Goal: Task Accomplishment & Management: Complete application form

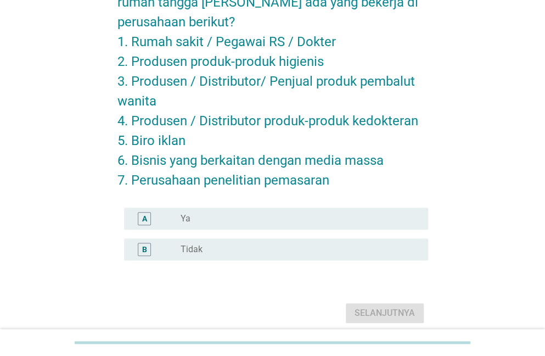
scroll to position [88, 0]
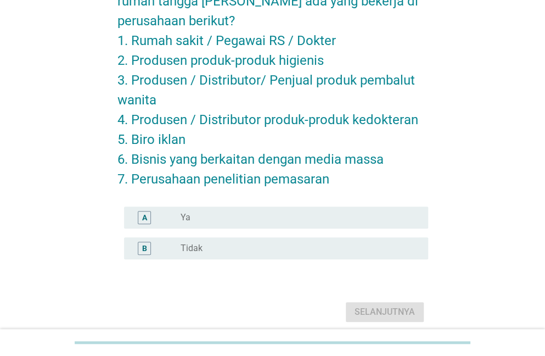
click at [393, 256] on div "B radio_button_unchecked Tidak" at bounding box center [276, 248] width 304 height 22
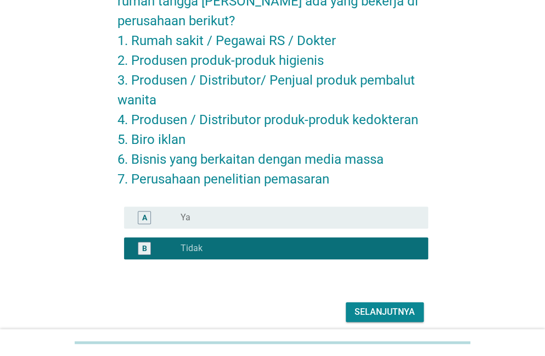
click at [394, 309] on div "Selanjutnya" at bounding box center [385, 311] width 60 height 13
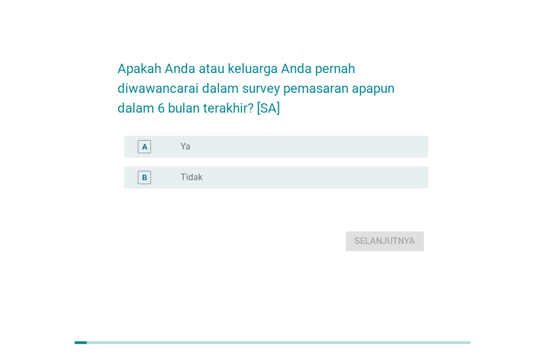
scroll to position [0, 0]
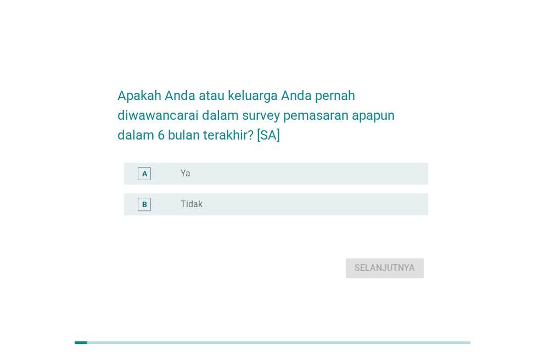
click at [271, 210] on div "radio_button_unchecked Tidak" at bounding box center [296, 204] width 230 height 11
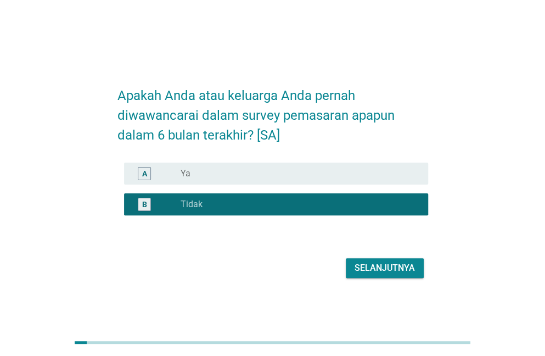
click at [388, 274] on div "Selanjutnya" at bounding box center [385, 267] width 60 height 13
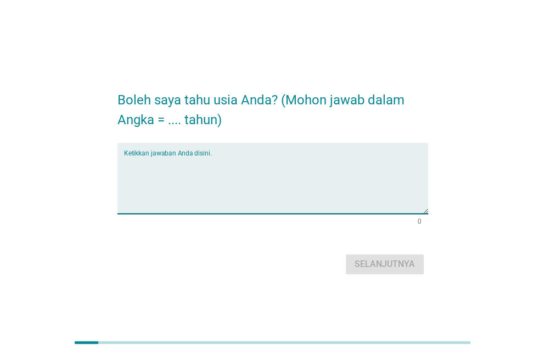
click at [284, 207] on textarea "Ketikkan jawaban Anda disini." at bounding box center [276, 185] width 304 height 58
type textarea "21"
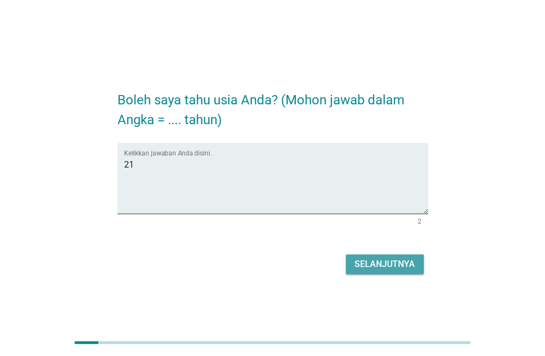
click at [395, 261] on div "Selanjutnya" at bounding box center [385, 263] width 60 height 13
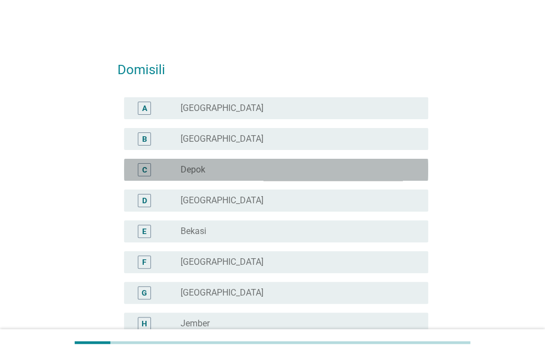
click at [207, 171] on div "radio_button_unchecked Depok" at bounding box center [296, 169] width 230 height 11
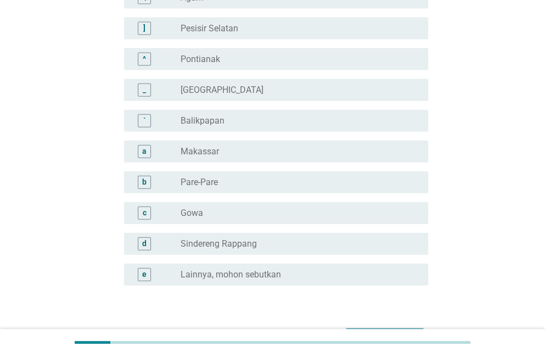
scroll to position [1011, 0]
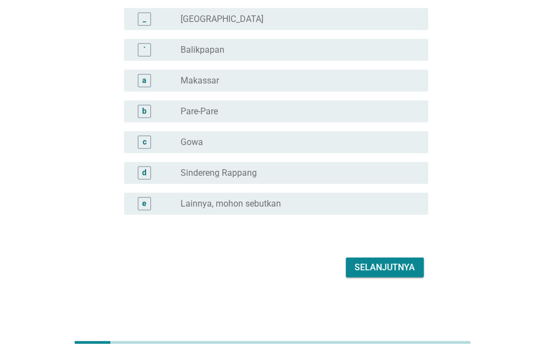
click at [402, 271] on div "Selanjutnya" at bounding box center [385, 267] width 60 height 13
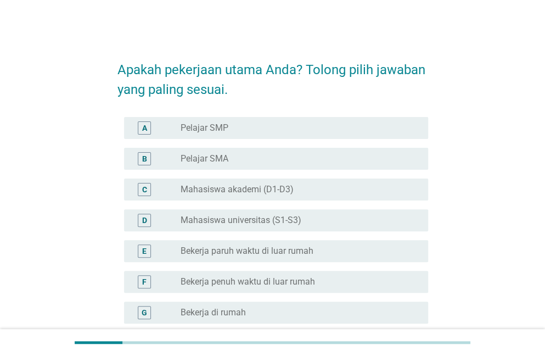
click at [289, 217] on label "Mahasiswa universitas (S1-S3)" at bounding box center [241, 220] width 121 height 11
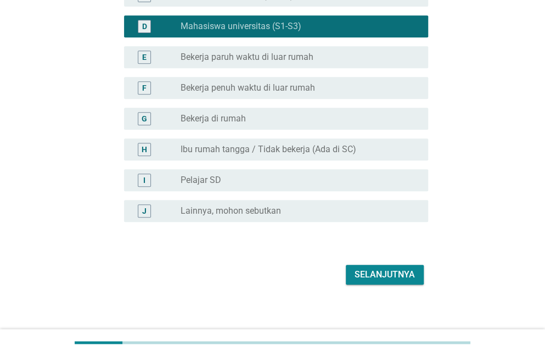
scroll to position [201, 0]
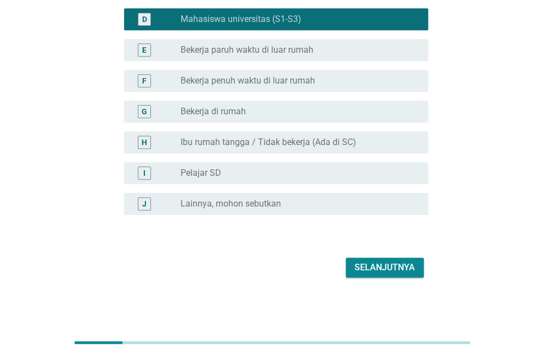
click at [409, 270] on div "Selanjutnya" at bounding box center [385, 267] width 60 height 13
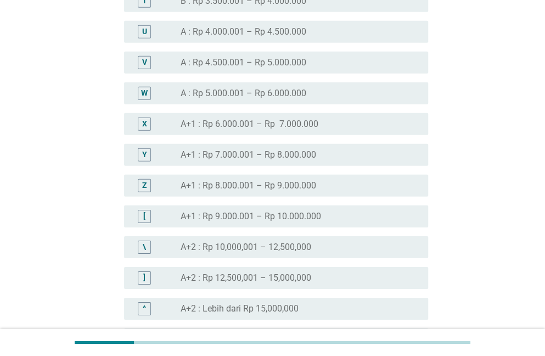
scroll to position [1236, 0]
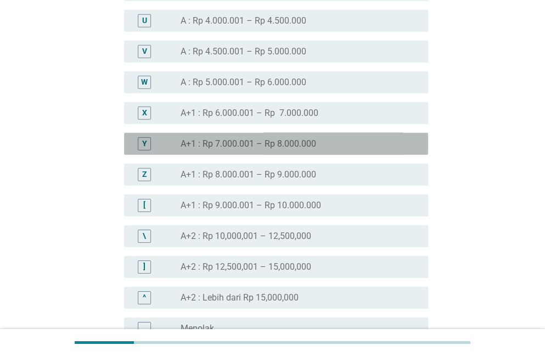
click at [359, 148] on div "radio_button_unchecked A+1 : Rp 7.000.001 – Rp 8.000.000" at bounding box center [296, 143] width 230 height 11
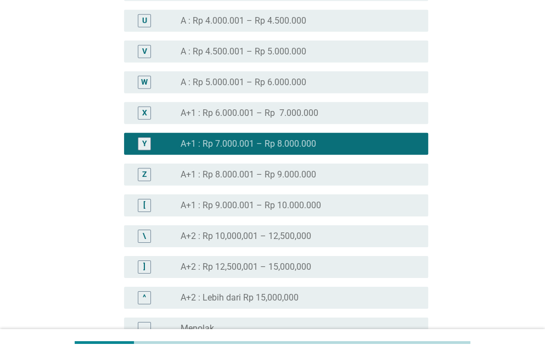
scroll to position [1360, 0]
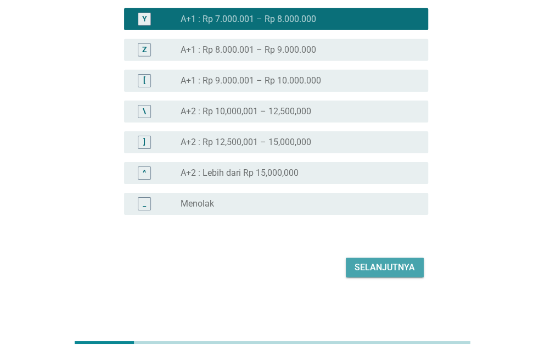
click at [409, 271] on div "Selanjutnya" at bounding box center [385, 267] width 60 height 13
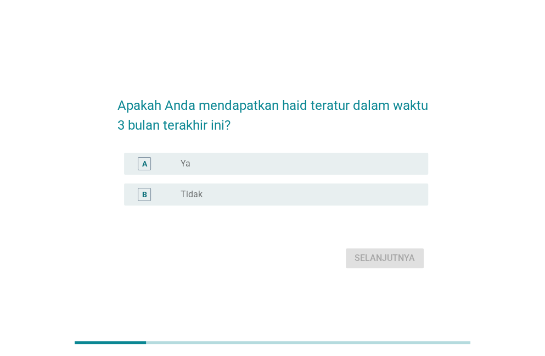
click at [346, 161] on div "radio_button_unchecked Ya" at bounding box center [296, 163] width 230 height 11
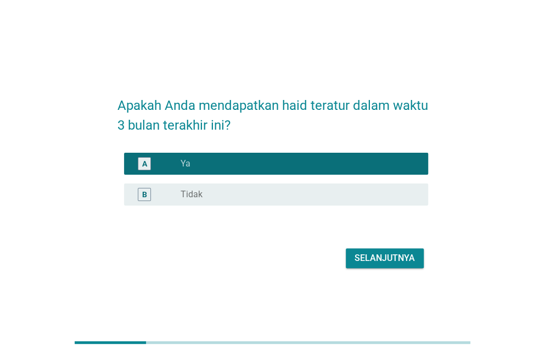
click at [382, 256] on div "Selanjutnya" at bounding box center [385, 257] width 60 height 13
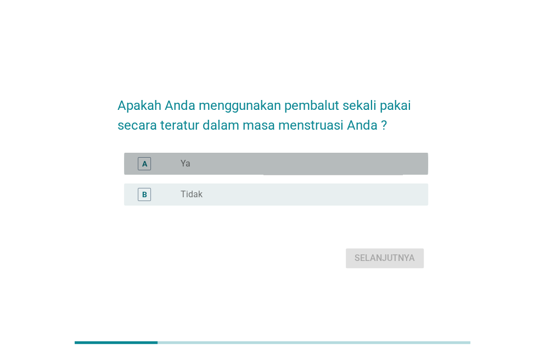
click at [298, 172] on div "A radio_button_unchecked Ya" at bounding box center [276, 164] width 304 height 22
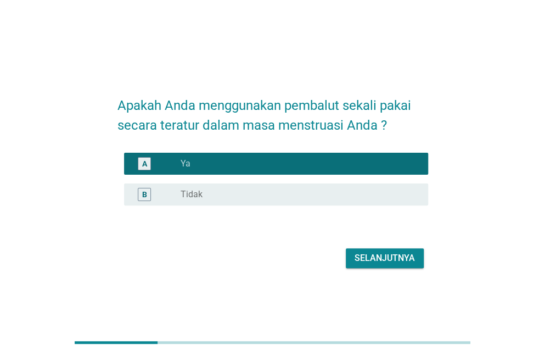
click at [392, 265] on button "Selanjutnya" at bounding box center [385, 258] width 78 height 20
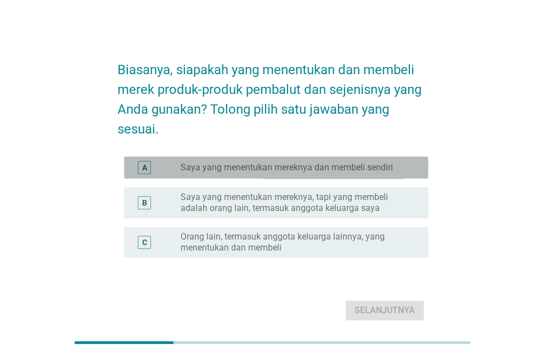
click at [346, 168] on label "Saya yang menentukan mereknya dan membeli sendiri" at bounding box center [287, 167] width 212 height 11
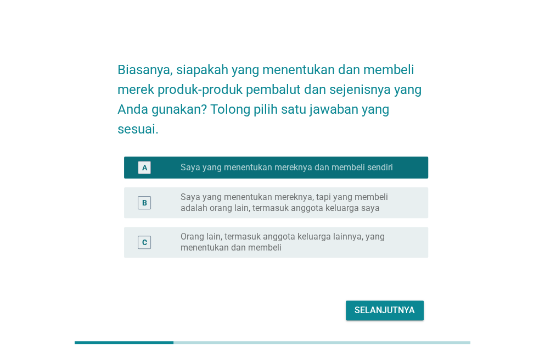
click at [390, 305] on div "Selanjutnya" at bounding box center [385, 310] width 60 height 13
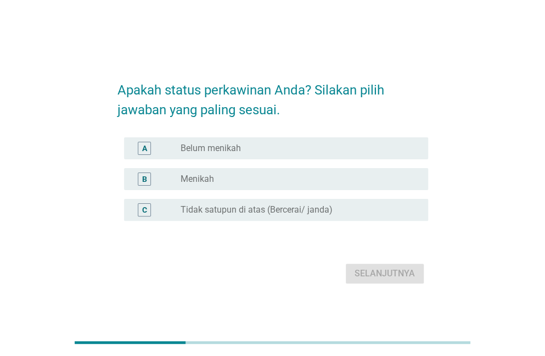
click at [238, 145] on label "Belum menikah" at bounding box center [211, 148] width 60 height 11
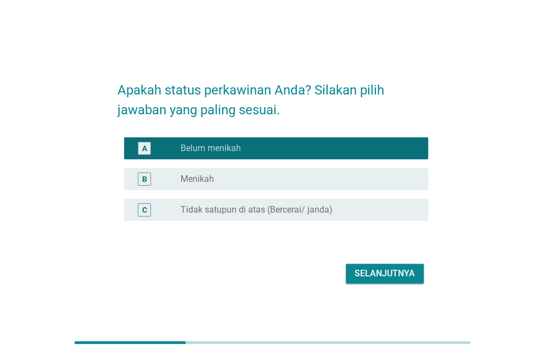
click at [371, 278] on div "Selanjutnya" at bounding box center [385, 273] width 60 height 13
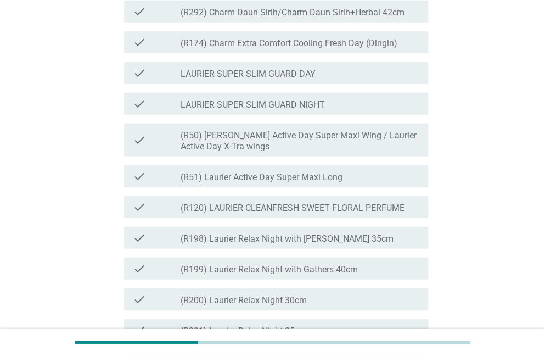
scroll to position [1129, 0]
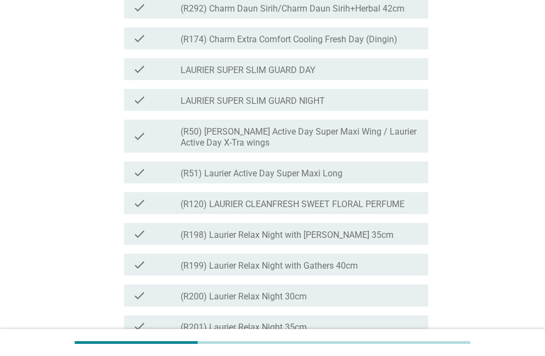
click at [392, 183] on div "check check_box_outline_blank (R51) Laurier Active Day Super Maxi Long" at bounding box center [276, 172] width 304 height 22
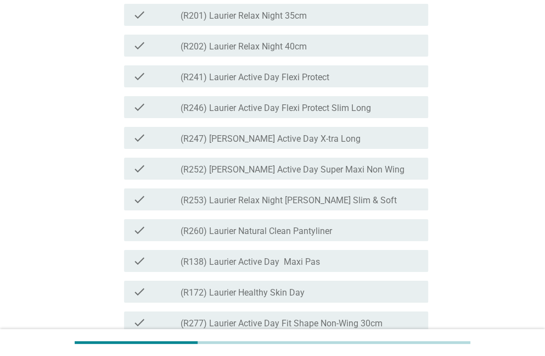
scroll to position [1444, 0]
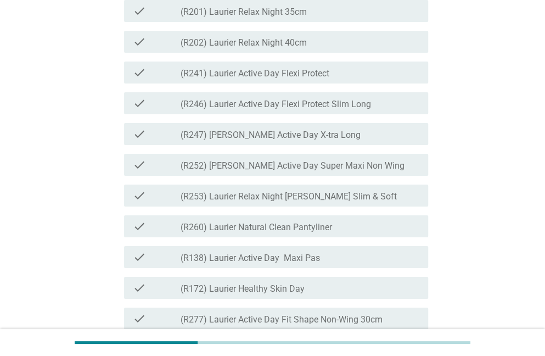
click at [357, 79] on div "check_box_outline_blank (R241) Laurier Active Day Flexi Protect" at bounding box center [300, 72] width 239 height 13
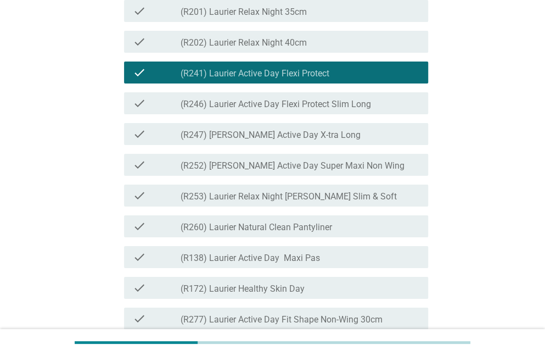
click at [392, 202] on label "(R253) Laurier Relax Night [PERSON_NAME] Slim & Soft" at bounding box center [289, 196] width 216 height 11
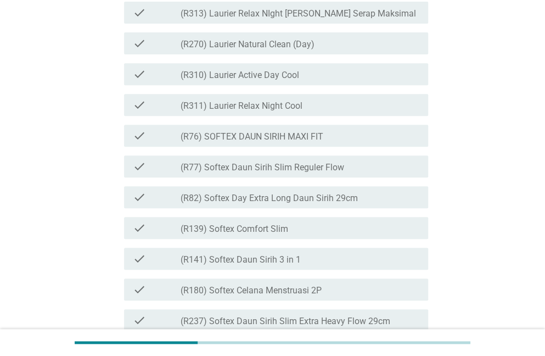
scroll to position [1787, 0]
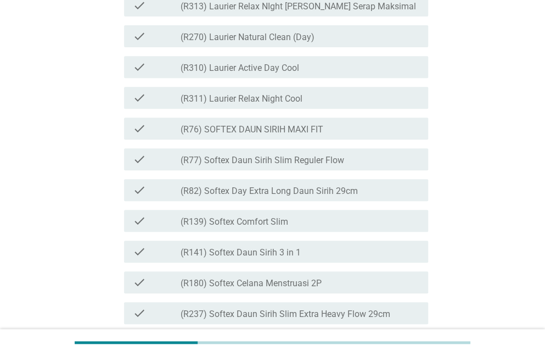
click at [392, 135] on div "check_box_outline_blank (R76) SOFTEX DAUN SIRIH MAXI FIT" at bounding box center [300, 128] width 239 height 13
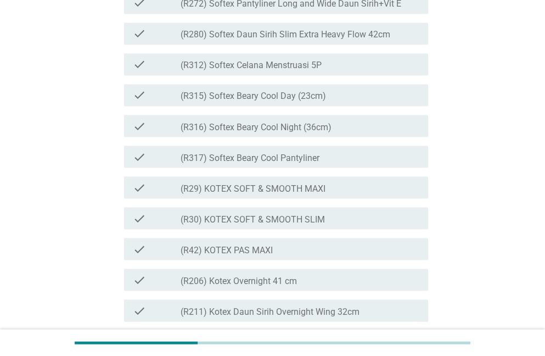
scroll to position [2340, 0]
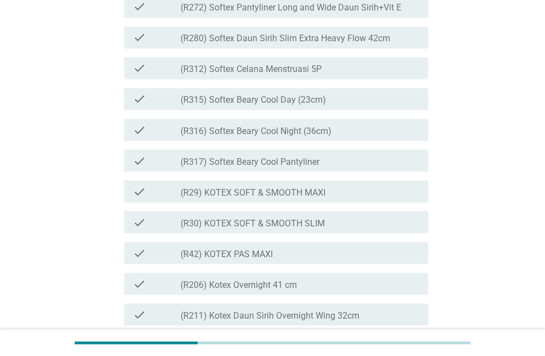
click at [391, 114] on div "check check_box_outline_blank (R315) Softex Beary Cool Day (23cm)" at bounding box center [272, 98] width 311 height 31
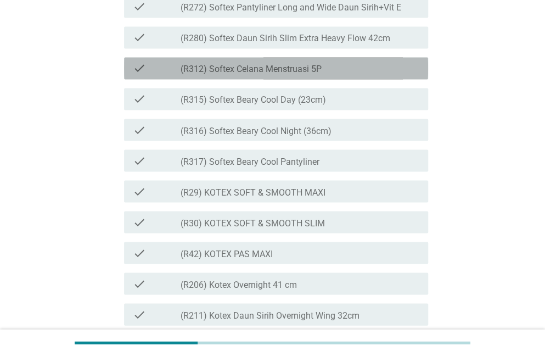
click at [339, 75] on div "check_box_outline_blank (R312) Softex Celana Menstruasi 5P" at bounding box center [300, 67] width 239 height 13
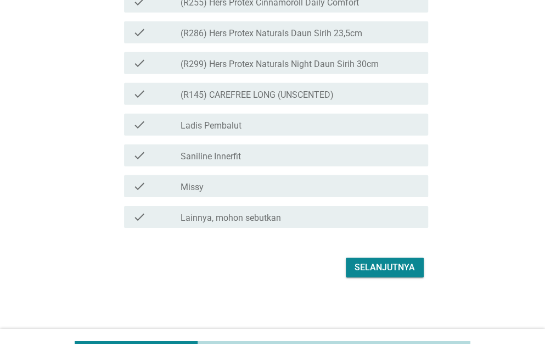
scroll to position [2948, 0]
click at [408, 266] on div "Selanjutnya" at bounding box center [385, 267] width 60 height 13
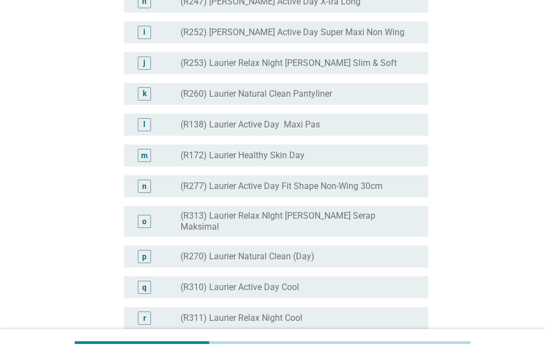
scroll to position [1482, 0]
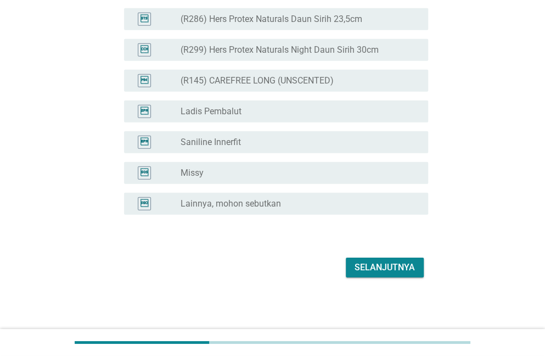
scroll to position [2866, 0]
click at [397, 264] on div "Selanjutnya" at bounding box center [385, 267] width 60 height 13
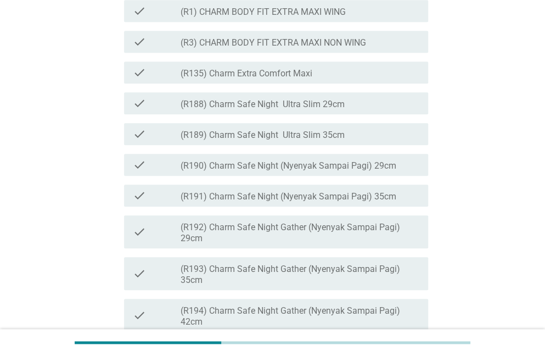
scroll to position [210, 0]
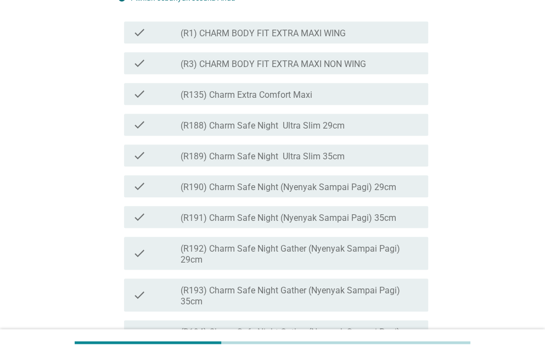
click at [400, 70] on div "check_box_outline_blank (R3) CHARM BODY FIT EXTRA MAXI NON WING" at bounding box center [300, 63] width 239 height 13
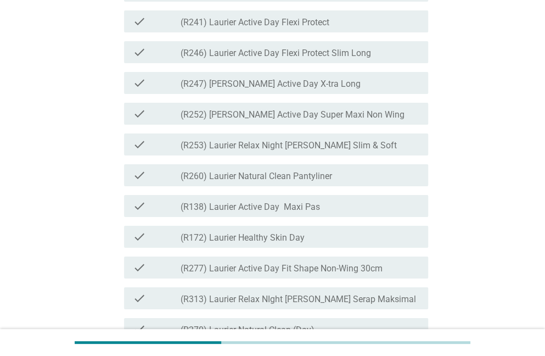
scroll to position [1446, 0]
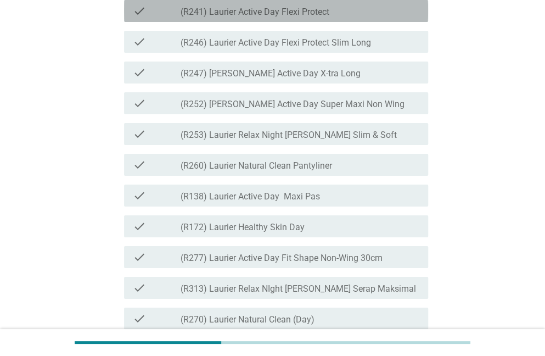
click at [351, 18] on div "check_box_outline_blank (R241) Laurier Active Day Flexi Protect" at bounding box center [300, 10] width 239 height 13
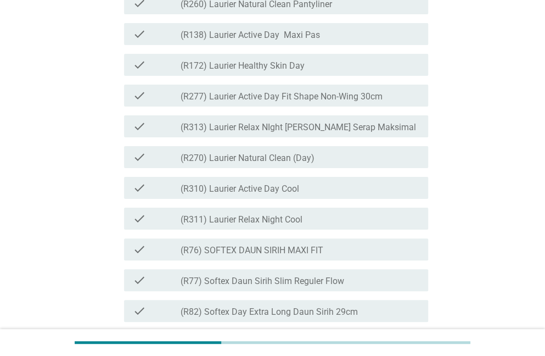
scroll to position [1625, 0]
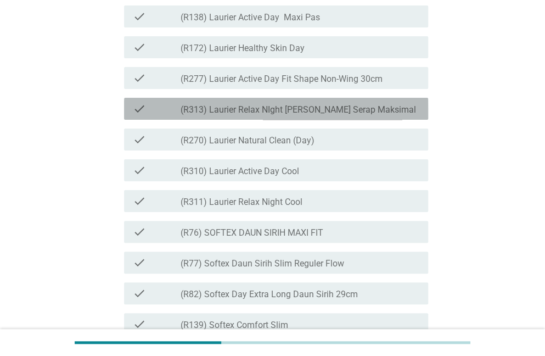
click at [388, 115] on label "(R313) Laurier Relax NIght [PERSON_NAME] Serap Maksimal" at bounding box center [298, 109] width 235 height 11
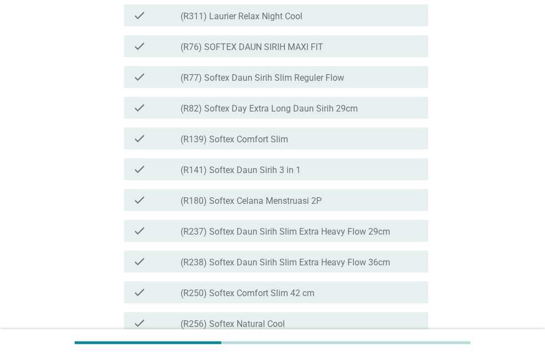
scroll to position [1835, 0]
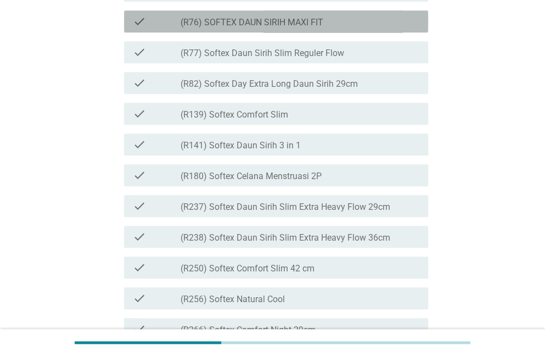
click at [323, 28] on label "(R76) SOFTEX DAUN SIRIH MAXI FIT" at bounding box center [252, 22] width 143 height 11
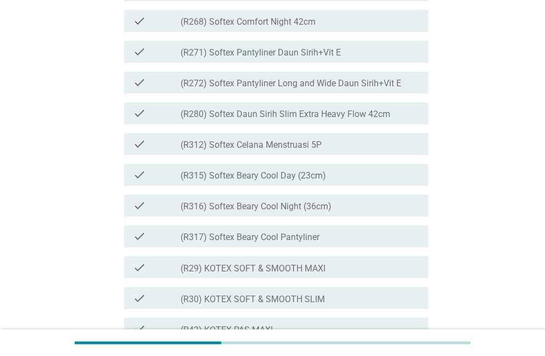
scroll to position [2208, 0]
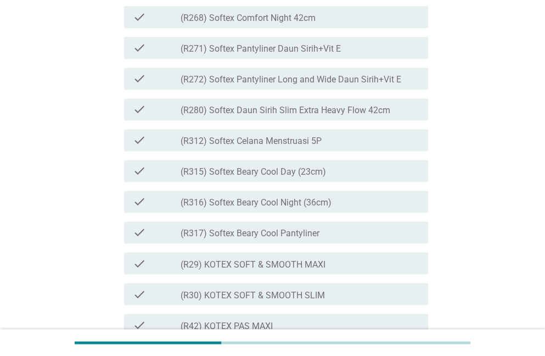
click at [402, 147] on div "check_box_outline_blank (R312) Softex Celana Menstruasi 5P" at bounding box center [300, 139] width 239 height 13
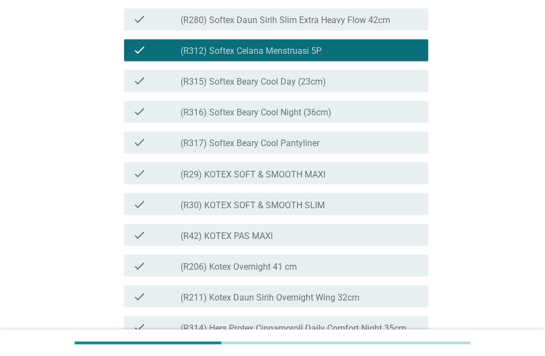
scroll to position [2889, 0]
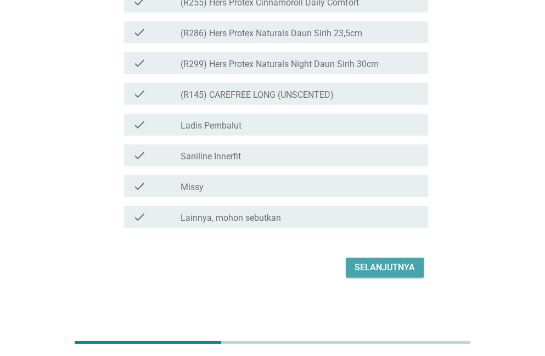
click at [402, 271] on div "Selanjutnya" at bounding box center [385, 267] width 60 height 13
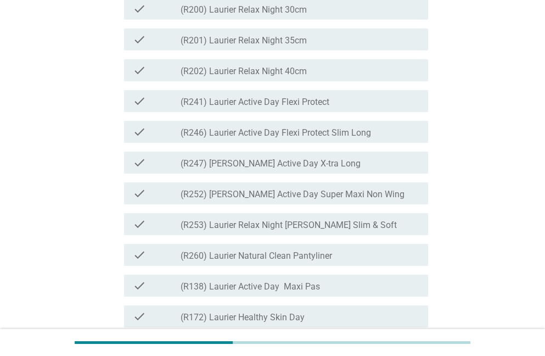
scroll to position [1335, 0]
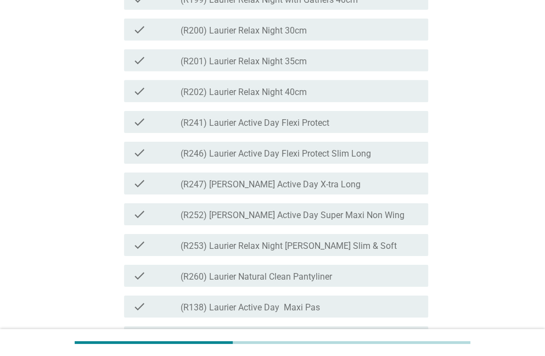
click at [384, 128] on div "check_box_outline_blank (R241) Laurier Active Day Flexi Protect" at bounding box center [300, 121] width 239 height 13
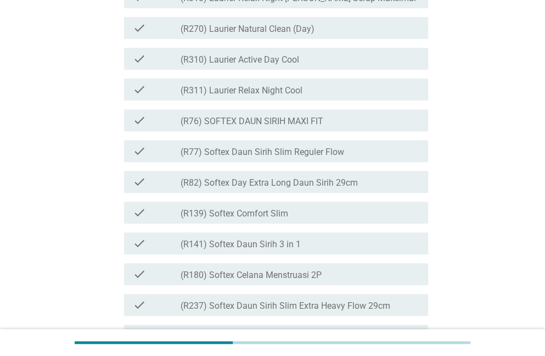
scroll to position [1817, 0]
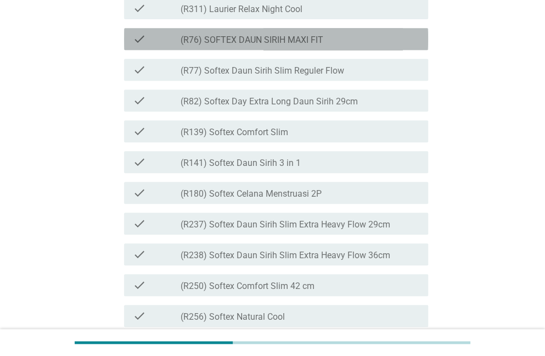
click at [352, 46] on div "check_box_outline_blank (R76) SOFTEX DAUN SIRIH MAXI FIT" at bounding box center [300, 38] width 239 height 13
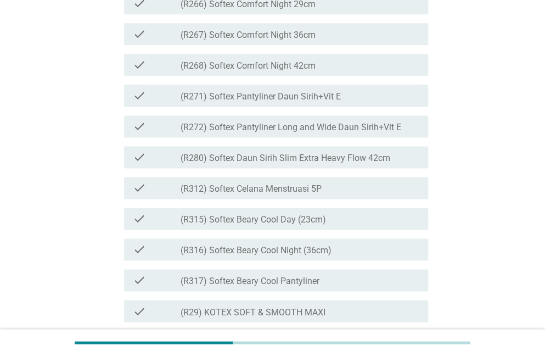
scroll to position [2196, 0]
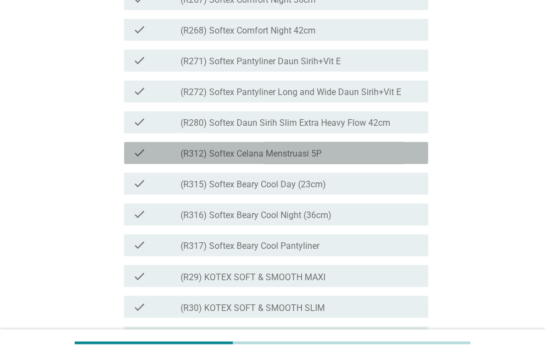
click at [409, 159] on div "check_box_outline_blank (R312) Softex Celana Menstruasi 5P" at bounding box center [300, 152] width 239 height 13
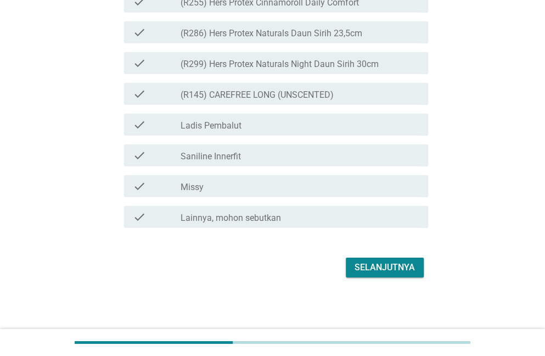
scroll to position [2889, 0]
click at [396, 274] on button "Selanjutnya" at bounding box center [385, 267] width 78 height 20
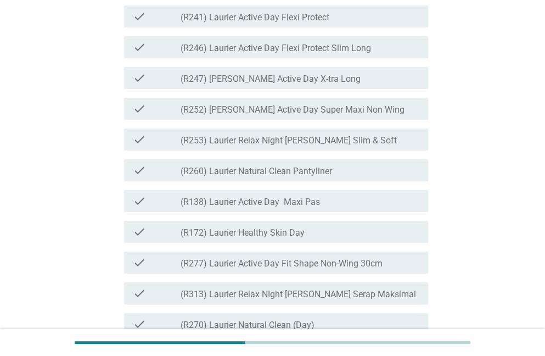
scroll to position [1554, 0]
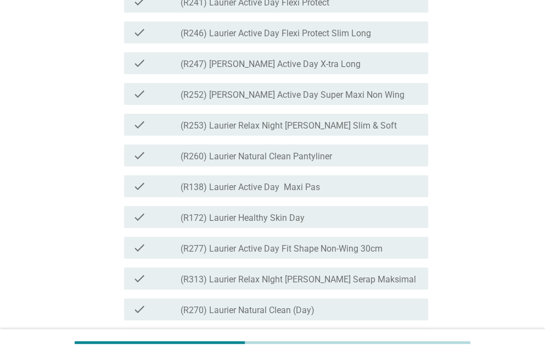
click at [401, 8] on div "check_box_outline_blank (R241) Laurier Active Day Flexi Protect" at bounding box center [300, 1] width 239 height 13
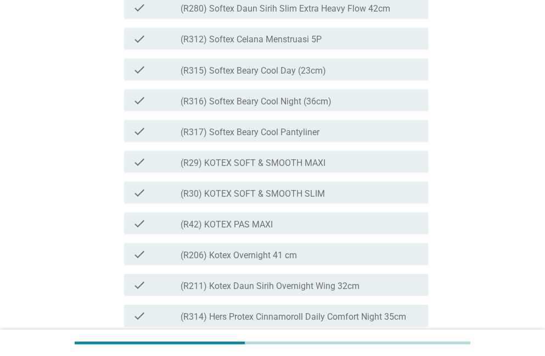
scroll to position [2437, 0]
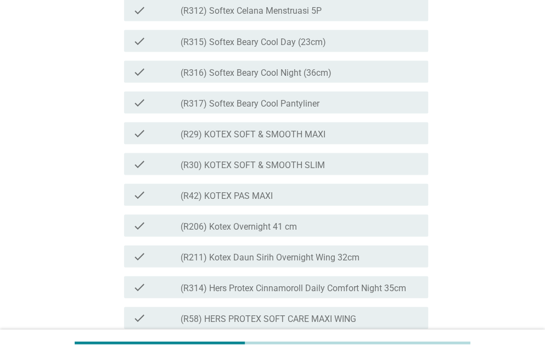
click at [407, 16] on div "check_box_outline_blank (R312) Softex Celana Menstruasi 5P" at bounding box center [300, 9] width 239 height 13
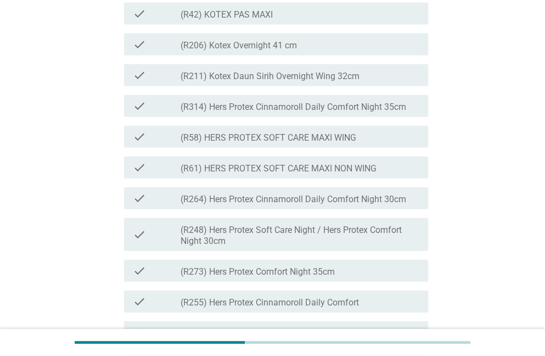
scroll to position [2988, 0]
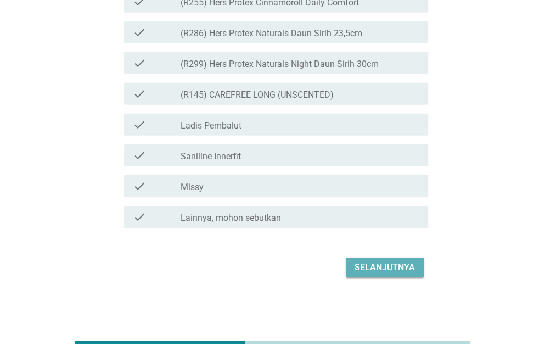
drag, startPoint x: 371, startPoint y: 268, endPoint x: 351, endPoint y: 263, distance: 19.8
click at [368, 265] on div "Selanjutnya" at bounding box center [385, 267] width 60 height 13
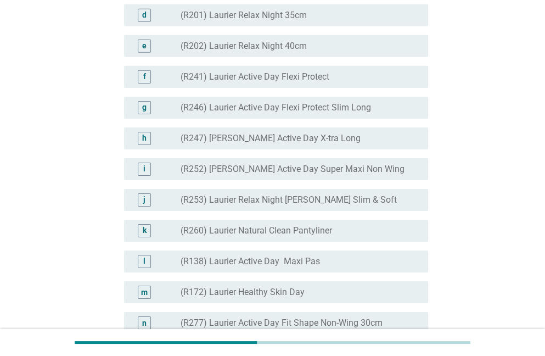
scroll to position [1359, 0]
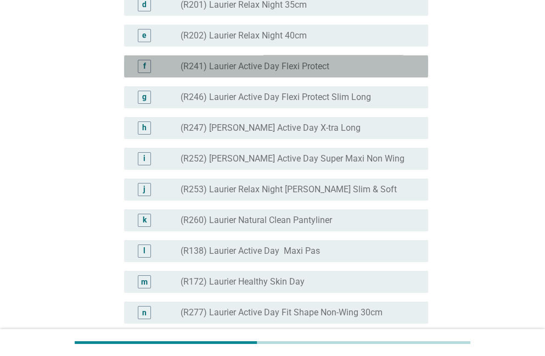
click at [405, 72] on div "radio_button_unchecked (R241) Laurier Active Day Flexi Protect" at bounding box center [296, 66] width 230 height 11
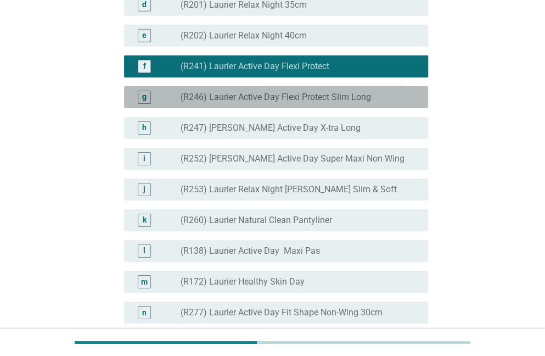
click at [402, 103] on div "radio_button_unchecked (R246) Laurier Active Day Flexi Protect Slim Long" at bounding box center [296, 97] width 230 height 11
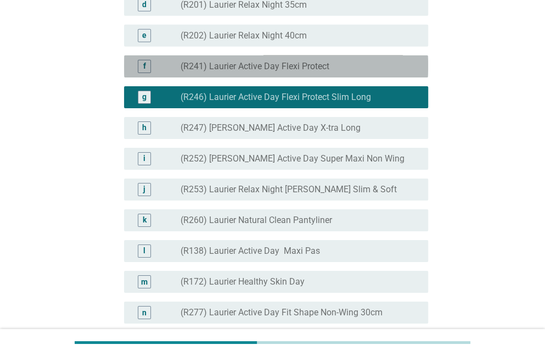
click at [373, 72] on div "radio_button_unchecked (R241) Laurier Active Day Flexi Protect" at bounding box center [296, 66] width 230 height 11
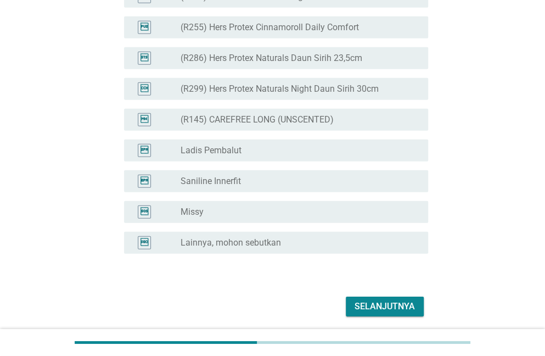
scroll to position [2866, 0]
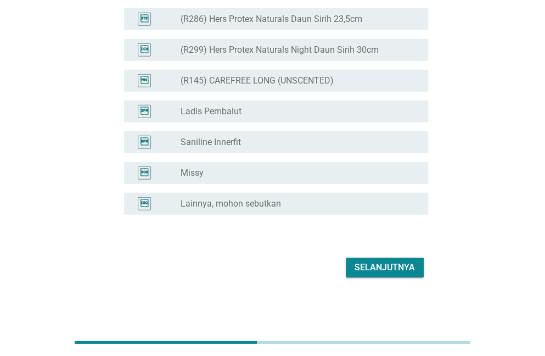
click at [399, 272] on div "Selanjutnya" at bounding box center [385, 267] width 60 height 13
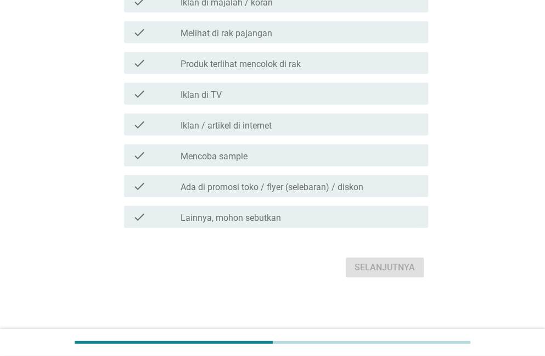
scroll to position [0, 0]
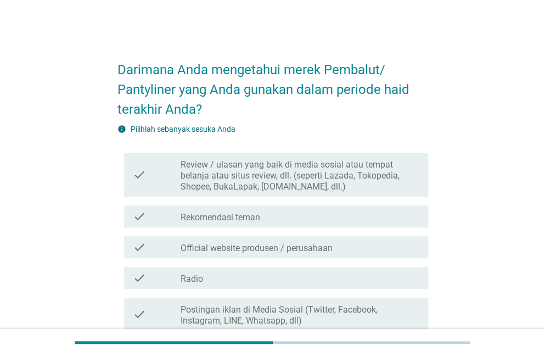
click at [391, 218] on div "check_box_outline_blank Rekomendasi teman" at bounding box center [300, 216] width 239 height 13
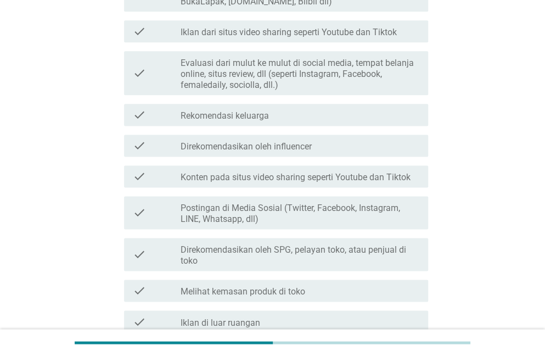
scroll to position [508, 0]
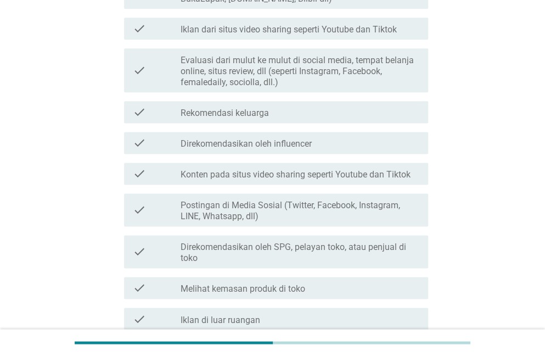
click at [329, 77] on label "Evaluasi dari mulut ke mulut di social media, tempat belanja online, situs revi…" at bounding box center [300, 71] width 239 height 33
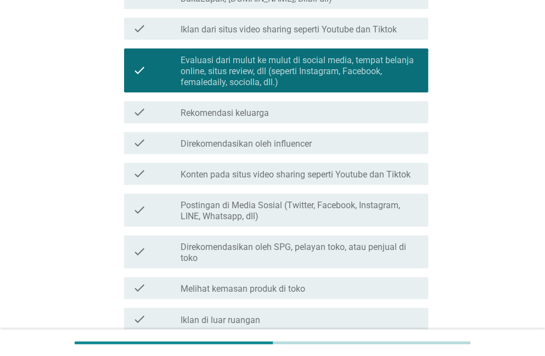
click at [323, 82] on label "Evaluasi dari mulut ke mulut di social media, tempat belanja online, situs revi…" at bounding box center [300, 71] width 239 height 33
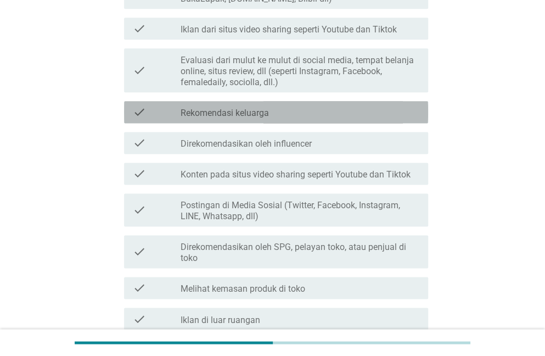
click at [328, 113] on div "check_box_outline_blank Rekomendasi keluarga" at bounding box center [300, 111] width 239 height 13
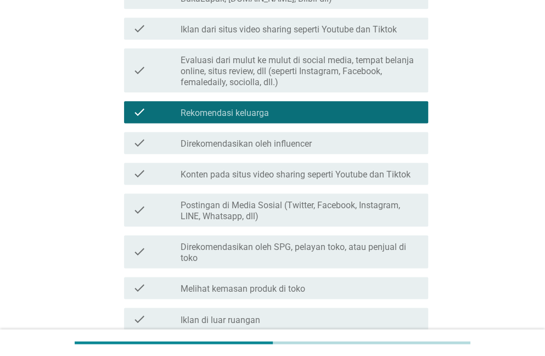
click at [362, 298] on div "check check_box_outline_blank Melihat kemasan produk di toko" at bounding box center [272, 287] width 311 height 31
click at [360, 290] on div "check_box_outline_blank Melihat kemasan produk di toko" at bounding box center [300, 287] width 239 height 13
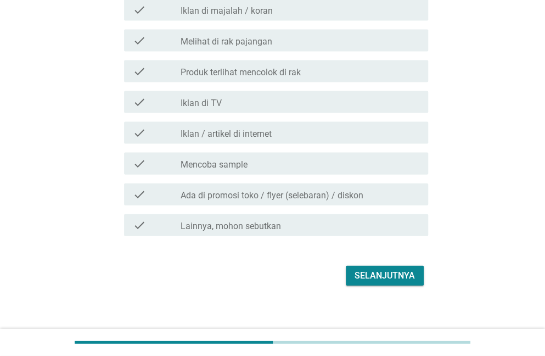
scroll to position [856, 0]
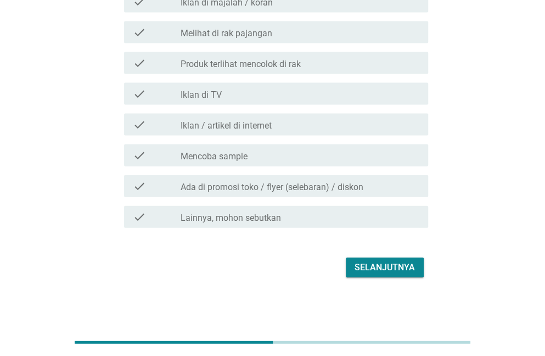
click at [382, 269] on div "Selanjutnya" at bounding box center [385, 267] width 60 height 13
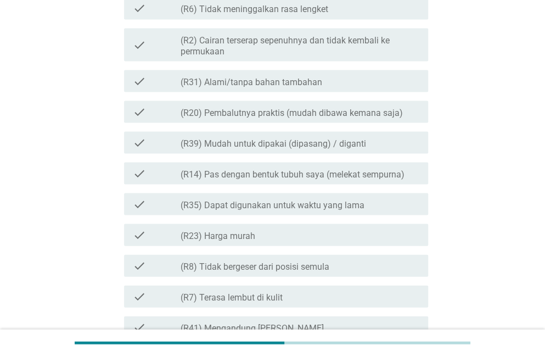
scroll to position [792, 0]
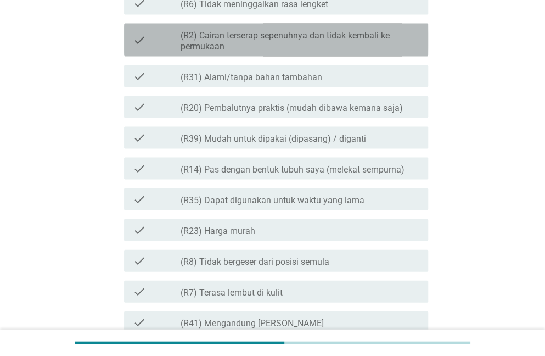
click at [290, 30] on label "(R2) Cairan terserap sepenuhnya dan tidak kembali ke permukaan" at bounding box center [300, 41] width 239 height 22
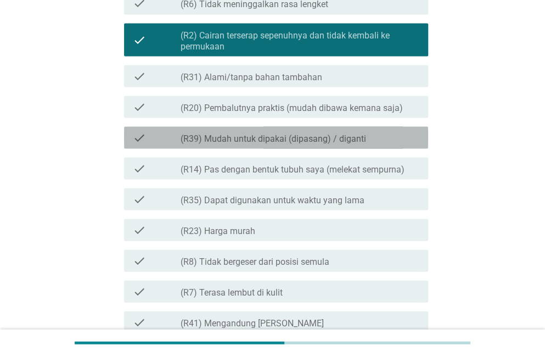
click at [340, 141] on label "(R39) Mudah untuk dipakai (dipasang) / diganti" at bounding box center [274, 138] width 186 height 11
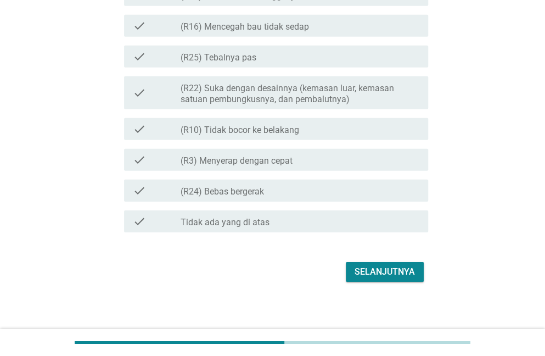
scroll to position [1246, 0]
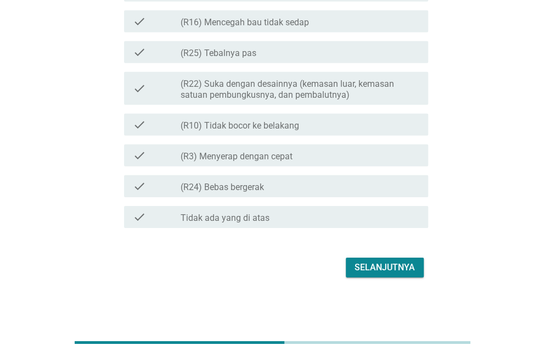
click at [392, 269] on div "Selanjutnya" at bounding box center [385, 267] width 60 height 13
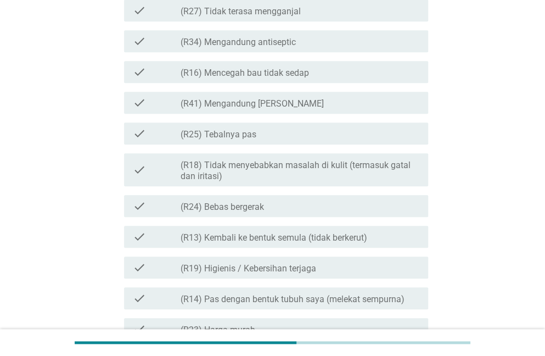
scroll to position [285, 0]
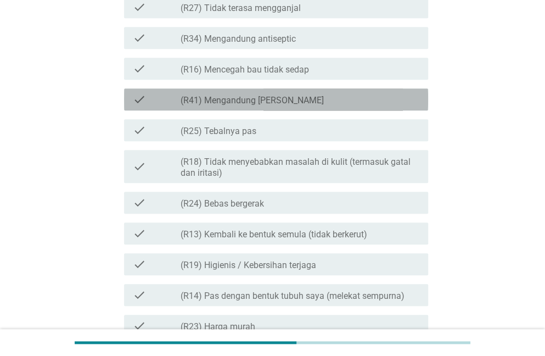
click at [355, 100] on div "check_box_outline_blank (R41) Mengandung Daun Sirih" at bounding box center [300, 99] width 239 height 13
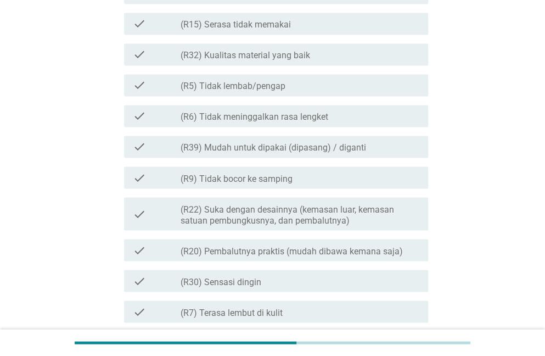
scroll to position [650, 0]
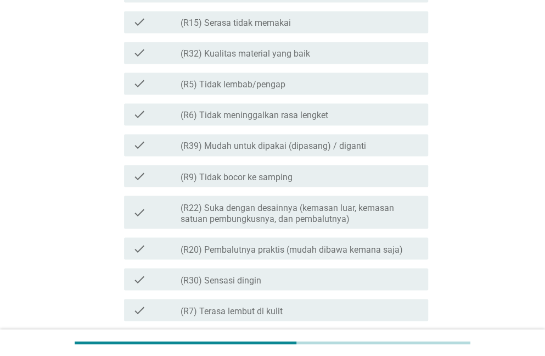
click at [379, 153] on div "check check_box_outline_blank (R39) Mudah untuk dipakai (dipasang) / diganti" at bounding box center [276, 145] width 304 height 22
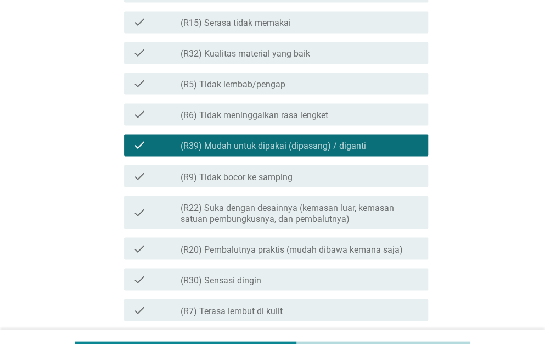
click at [370, 223] on label "(R22) Suka dengan desainnya (kemasan luar, kemasan satuan pembungkusnya, dan pe…" at bounding box center [300, 213] width 239 height 22
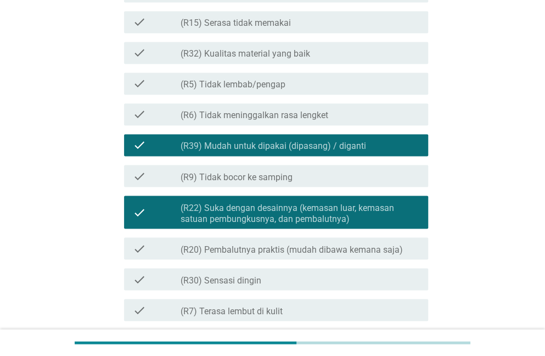
click at [408, 253] on div "check_box_outline_blank (R20) Pembalutnya praktis (mudah dibawa kemana saja)" at bounding box center [300, 248] width 239 height 13
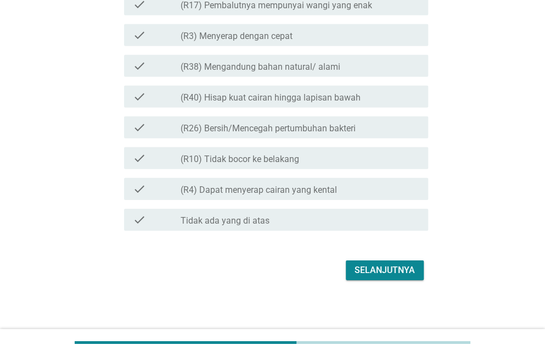
scroll to position [1237, 0]
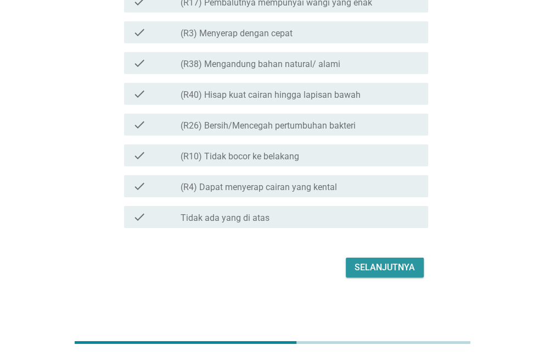
click at [393, 265] on div "Selanjutnya" at bounding box center [385, 267] width 60 height 13
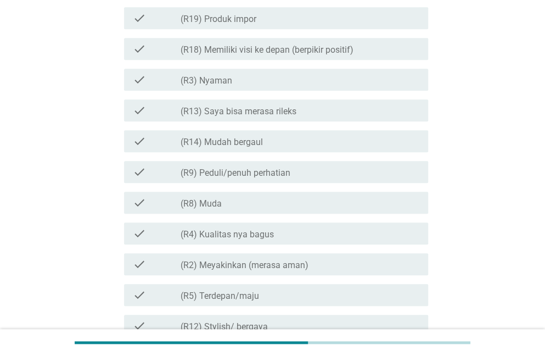
scroll to position [267, 0]
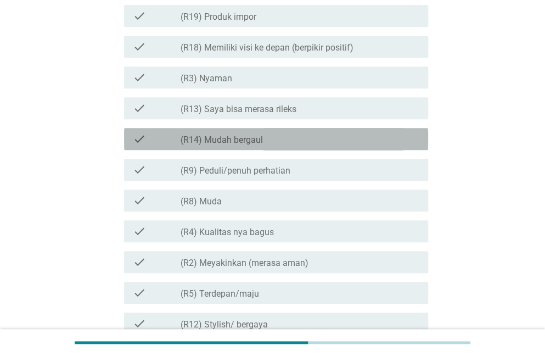
click at [253, 144] on label "(R14) Mudah bergaul" at bounding box center [222, 139] width 82 height 11
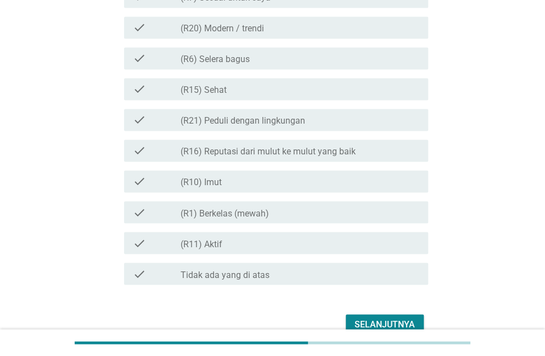
scroll to position [631, 0]
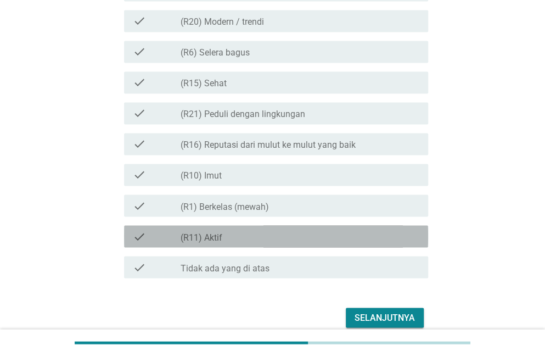
click at [370, 233] on div "check_box_outline_blank (R11) Aktif" at bounding box center [300, 235] width 239 height 13
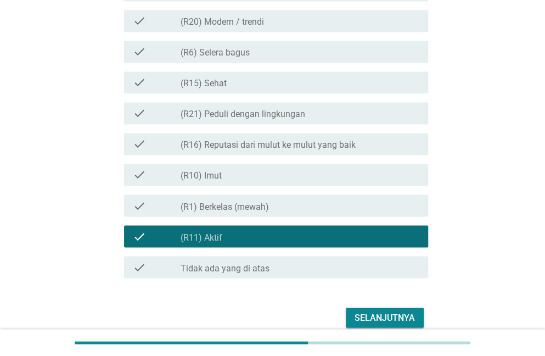
click at [397, 311] on div "Selanjutnya" at bounding box center [385, 317] width 60 height 13
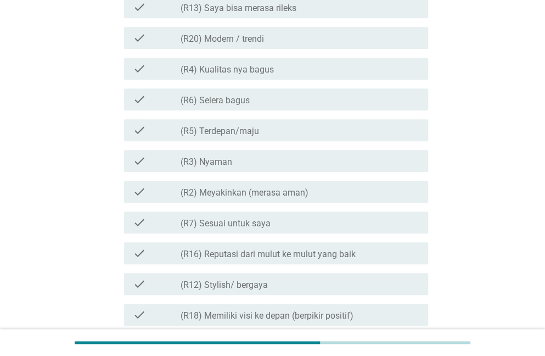
scroll to position [299, 0]
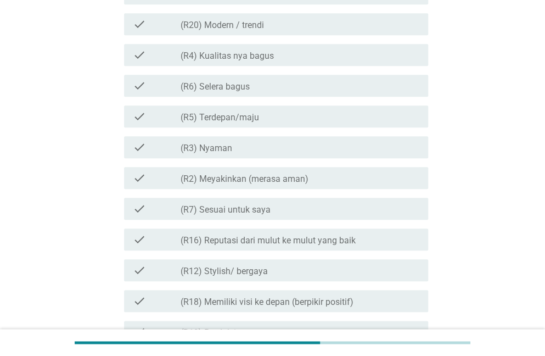
click at [165, 57] on div "check" at bounding box center [157, 54] width 48 height 13
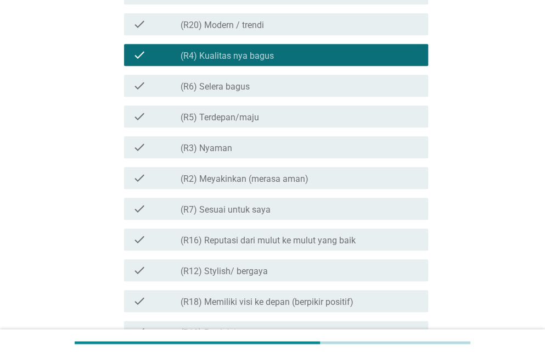
click at [215, 143] on label "(R3) Nyaman" at bounding box center [207, 148] width 52 height 11
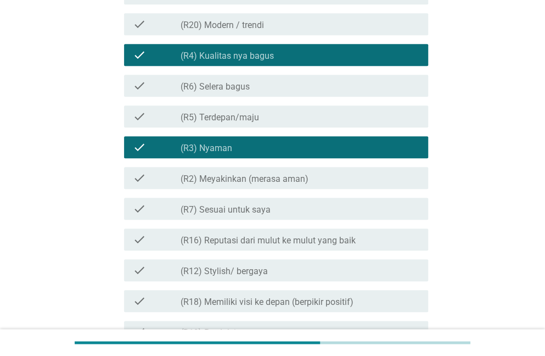
drag, startPoint x: 282, startPoint y: 178, endPoint x: 299, endPoint y: 195, distance: 23.3
click at [282, 180] on label "(R2) Meyakinkan (merasa aman)" at bounding box center [245, 178] width 128 height 11
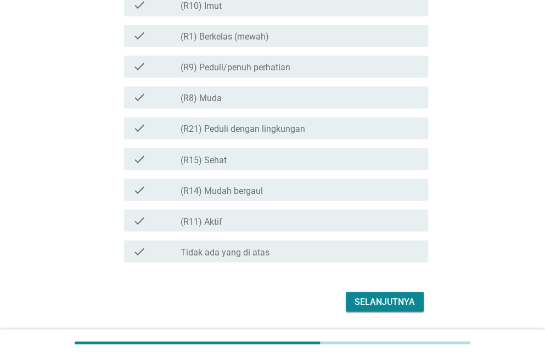
scroll to position [660, 0]
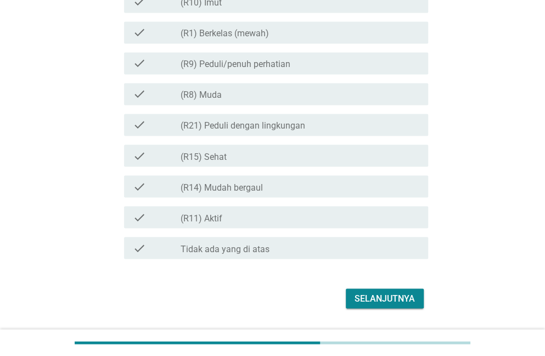
click at [410, 299] on div "Selanjutnya" at bounding box center [385, 297] width 60 height 13
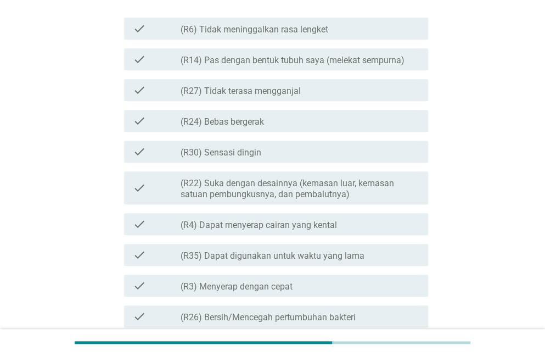
scroll to position [186, 0]
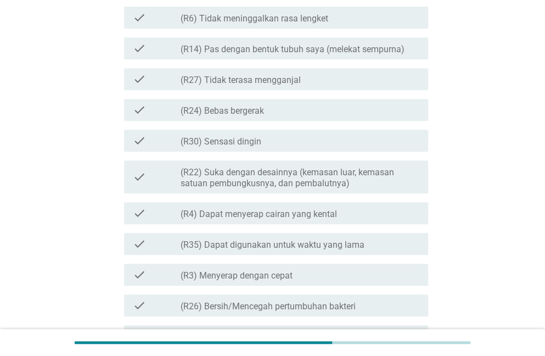
click at [225, 80] on label "(R27) Tidak terasa mengganjal" at bounding box center [241, 80] width 120 height 11
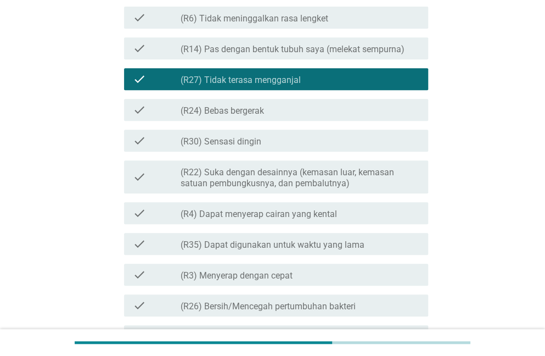
click at [254, 104] on div "check_box_outline_blank (R24) Bebas bergerak" at bounding box center [300, 109] width 239 height 13
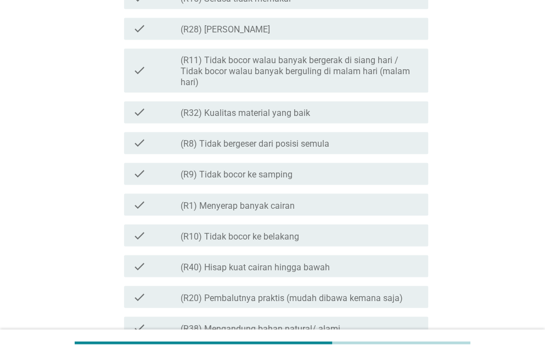
scroll to position [617, 0]
click at [300, 84] on label "(R11) Tidak bocor walau banyak bergerak di siang hari / Tidak bocor walau banya…" at bounding box center [300, 70] width 239 height 33
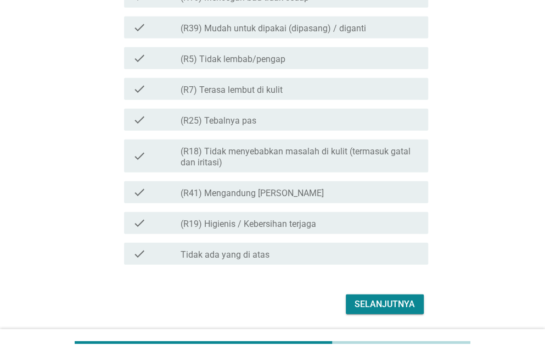
scroll to position [1148, 0]
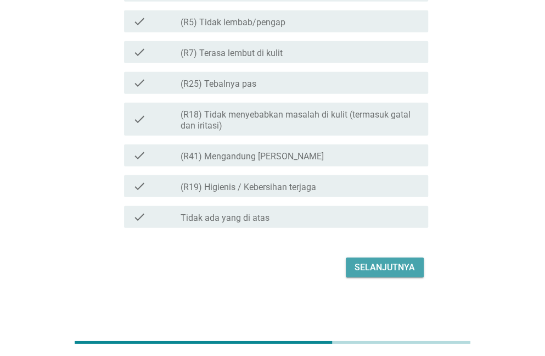
click at [391, 266] on div "Selanjutnya" at bounding box center [385, 267] width 60 height 13
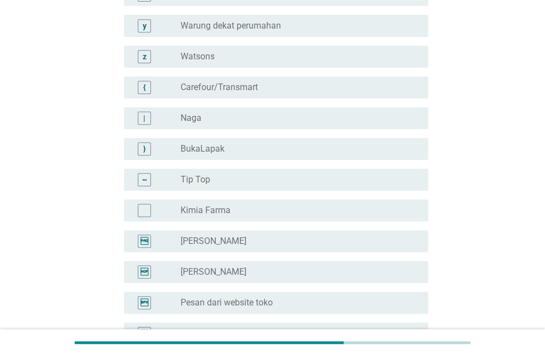
scroll to position [1815, 0]
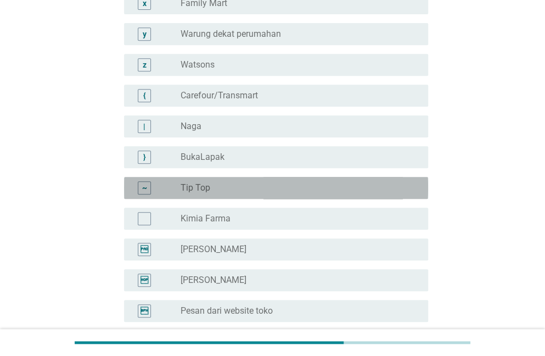
click at [148, 190] on div "~" at bounding box center [144, 187] width 13 height 13
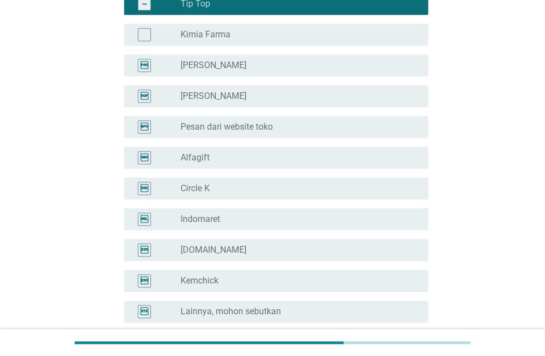
scroll to position [2010, 0]
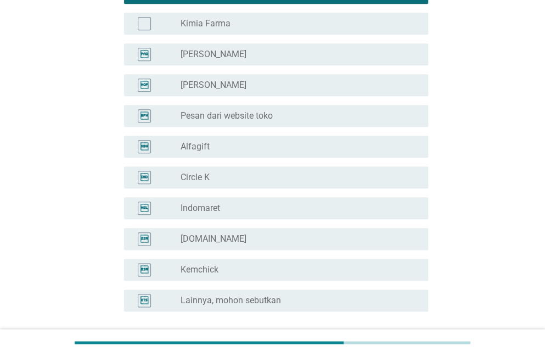
click at [345, 209] on div "radio_button_unchecked Indomaret" at bounding box center [296, 208] width 230 height 11
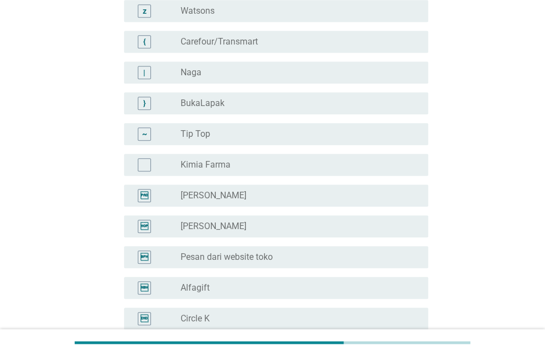
scroll to position [1947, 0]
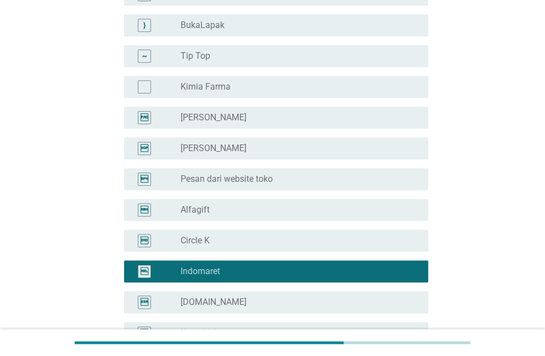
click at [397, 57] on div "radio_button_unchecked Tip Top" at bounding box center [296, 56] width 230 height 11
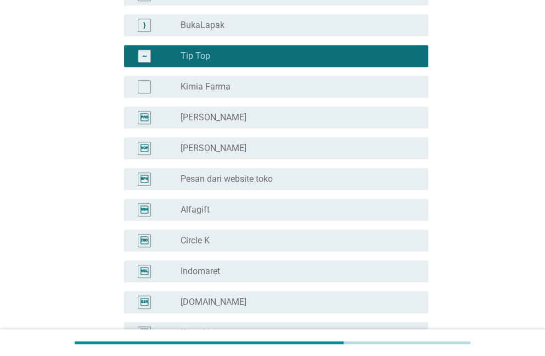
scroll to position [2107, 0]
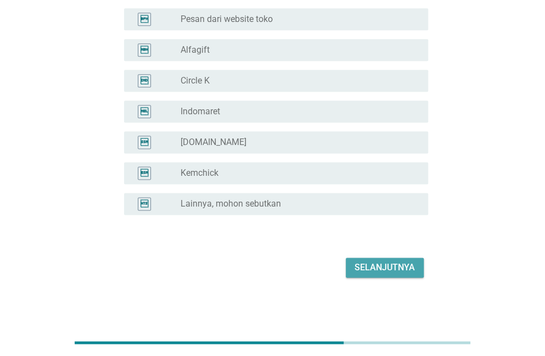
click at [400, 271] on div "Selanjutnya" at bounding box center [385, 267] width 60 height 13
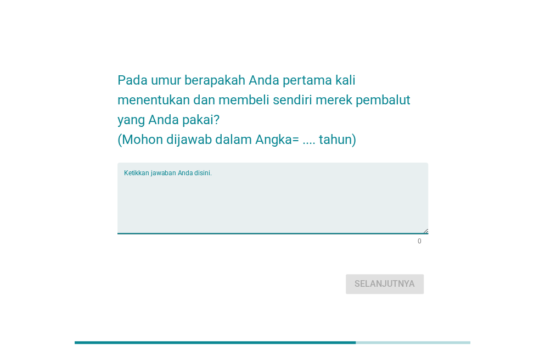
click at [300, 223] on textarea "Ketikkan jawaban Anda disini." at bounding box center [276, 205] width 304 height 58
type textarea "18"
click at [370, 273] on div "Selanjutnya" at bounding box center [272, 284] width 311 height 26
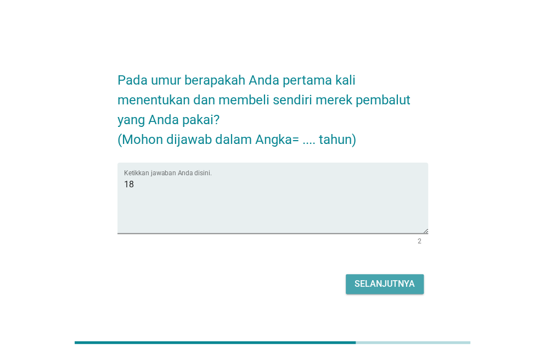
click at [365, 283] on div "Selanjutnya" at bounding box center [385, 283] width 60 height 13
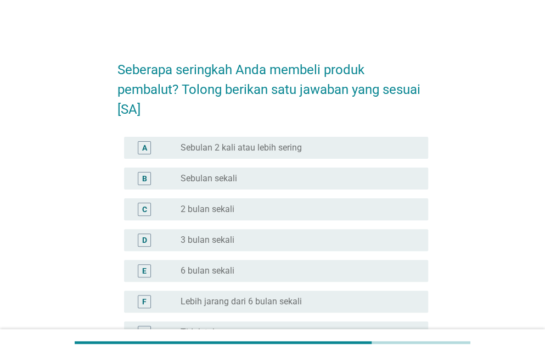
click at [272, 176] on div "radio_button_unchecked Sebulan sekali" at bounding box center [296, 178] width 230 height 11
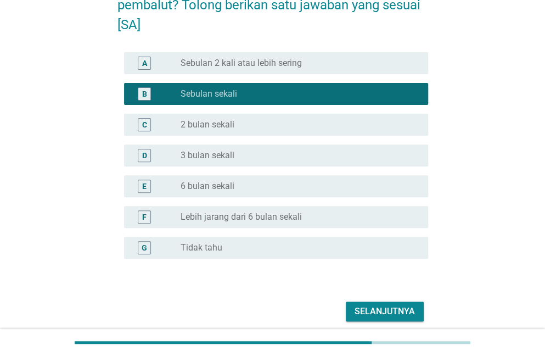
scroll to position [128, 0]
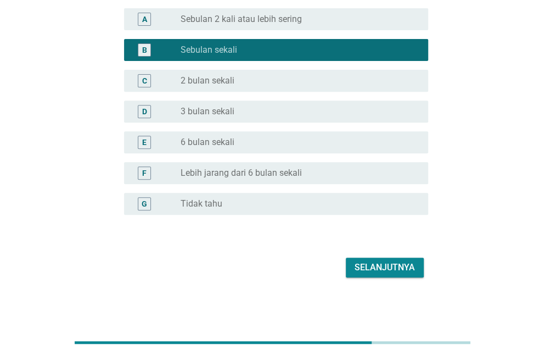
click at [368, 272] on div "Selanjutnya" at bounding box center [385, 267] width 60 height 13
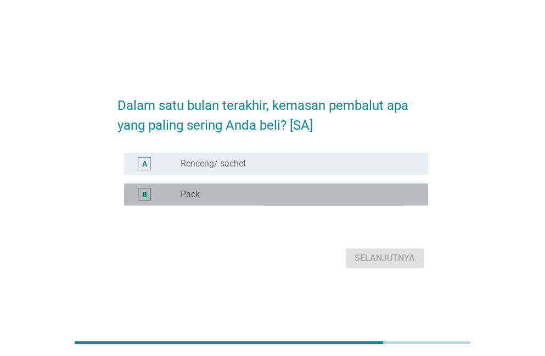
click at [341, 193] on div "radio_button_unchecked Pack" at bounding box center [296, 194] width 230 height 11
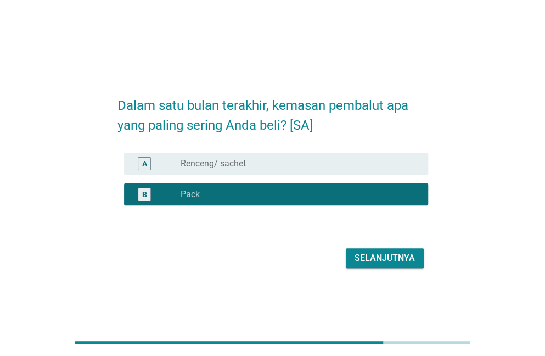
click at [372, 259] on div "Selanjutnya" at bounding box center [385, 257] width 60 height 13
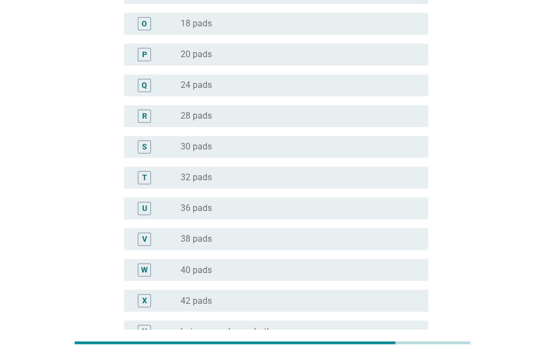
scroll to position [550, 0]
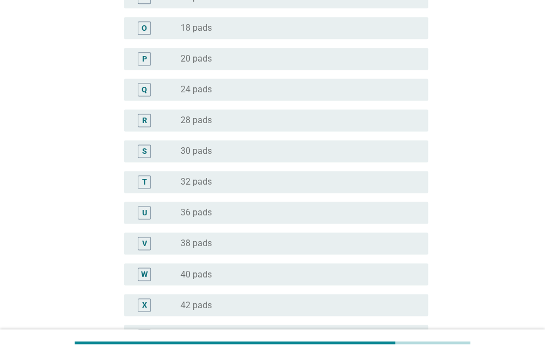
click at [357, 160] on div "S radio_button_unchecked 30 pads" at bounding box center [276, 151] width 304 height 22
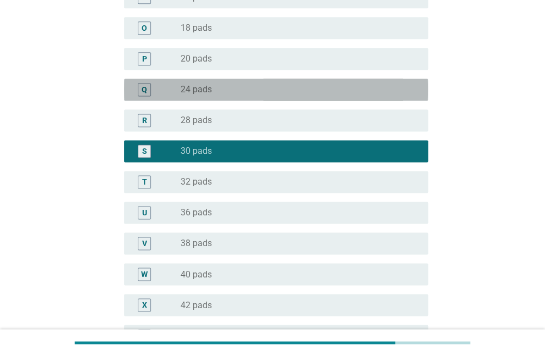
click at [356, 83] on div "radio_button_unchecked 24 pads" at bounding box center [300, 89] width 239 height 13
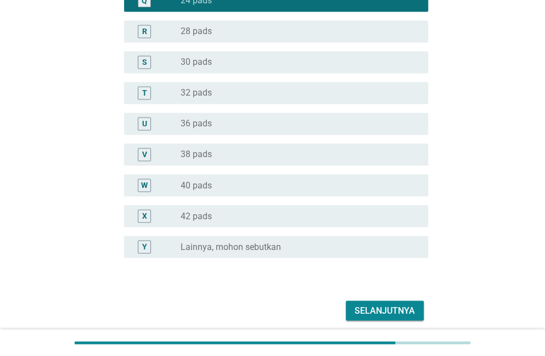
scroll to position [682, 0]
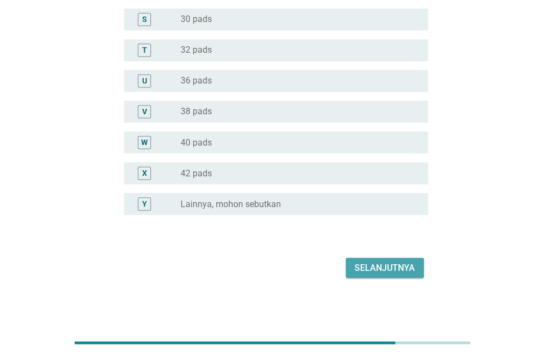
click at [403, 263] on div "Selanjutnya" at bounding box center [385, 267] width 60 height 13
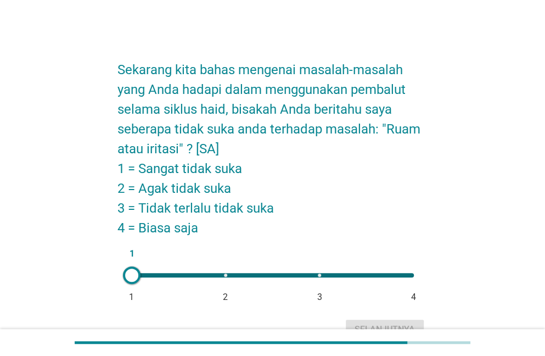
click at [131, 273] on div at bounding box center [132, 275] width 18 height 18
click at [374, 325] on div "Selanjutnya" at bounding box center [385, 329] width 60 height 13
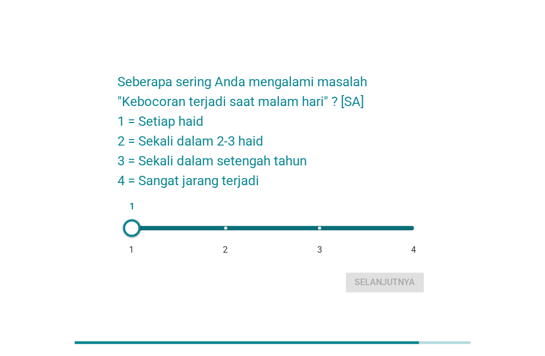
click at [131, 224] on div at bounding box center [132, 228] width 18 height 18
click at [384, 284] on div "Selanjutnya" at bounding box center [385, 282] width 60 height 13
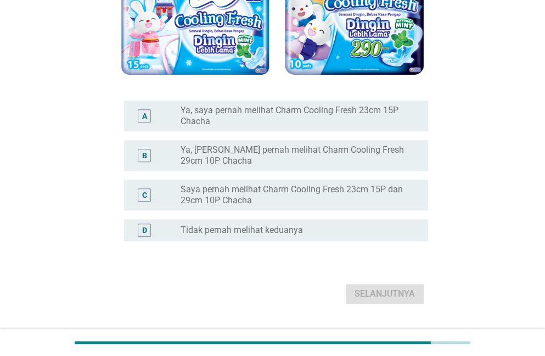
scroll to position [190, 0]
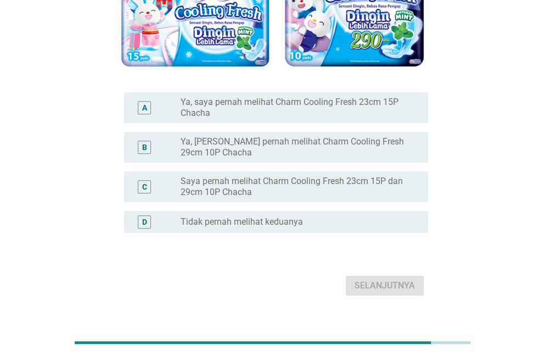
click at [379, 194] on label "Saya pernah melihat Charm Cooling Fresh 23cm 15P dan 29cm 10P Chacha" at bounding box center [296, 187] width 230 height 22
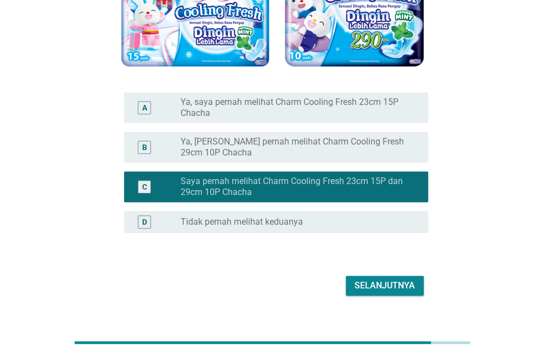
click at [406, 287] on div "Selanjutnya" at bounding box center [385, 285] width 60 height 13
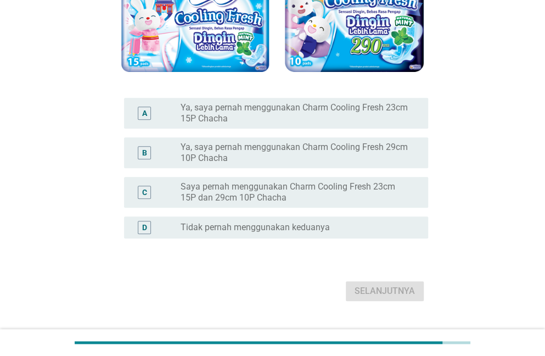
scroll to position [206, 0]
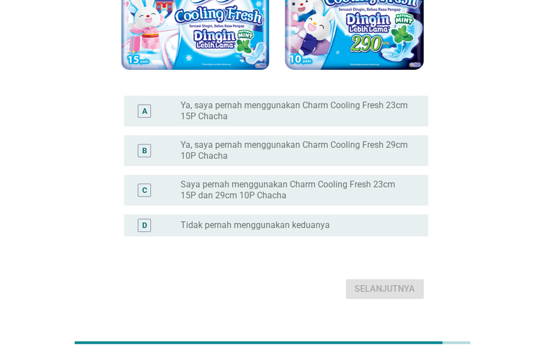
click at [374, 229] on div "radio_button_unchecked Tidak pernah menggunakan keduanya" at bounding box center [296, 225] width 230 height 11
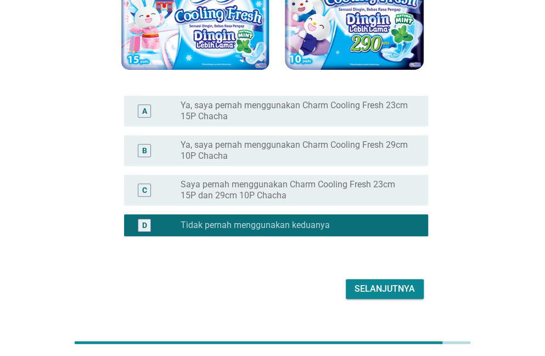
click at [389, 295] on button "Selanjutnya" at bounding box center [385, 289] width 78 height 20
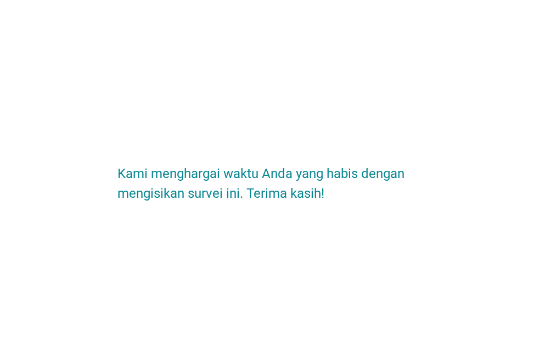
scroll to position [0, 0]
